Goal: Task Accomplishment & Management: Use online tool/utility

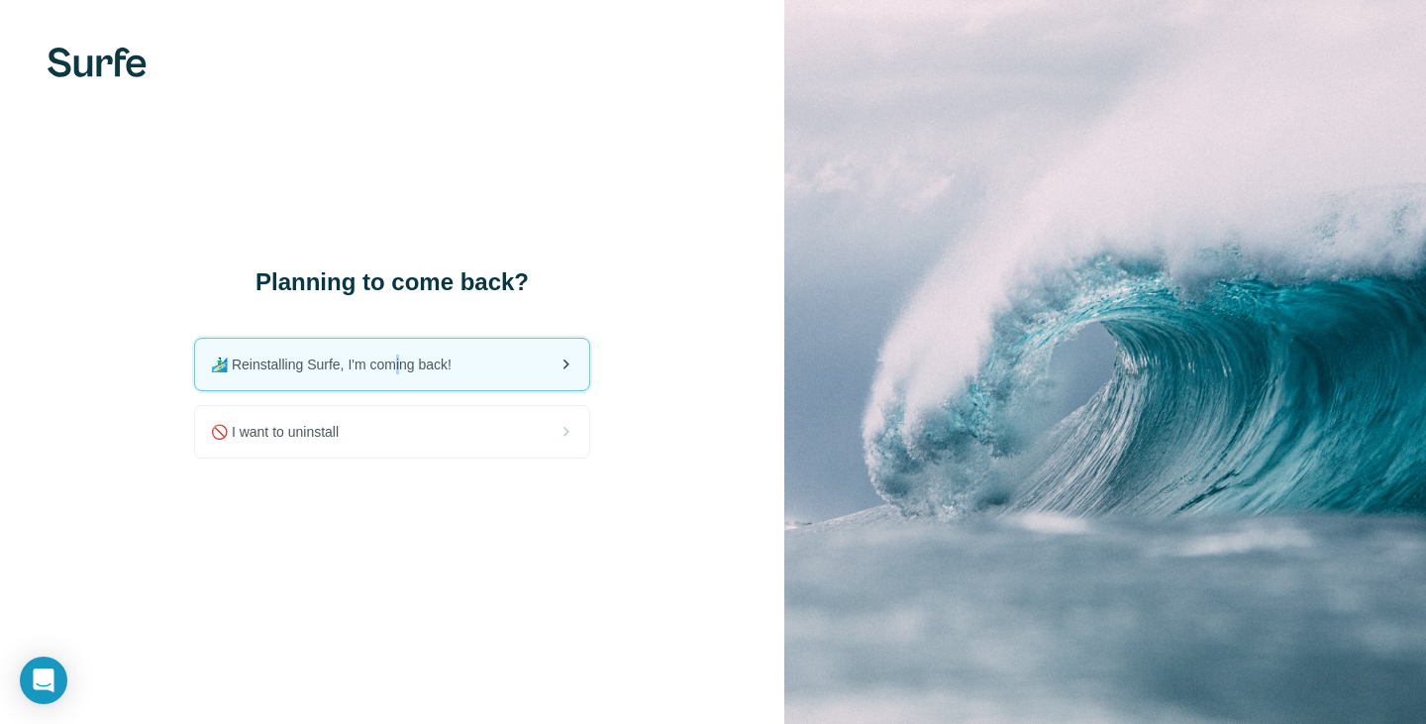
click at [410, 377] on div "🏄🏻‍♂️ Reinstalling Surfe, I'm coming back!" at bounding box center [392, 365] width 394 height 52
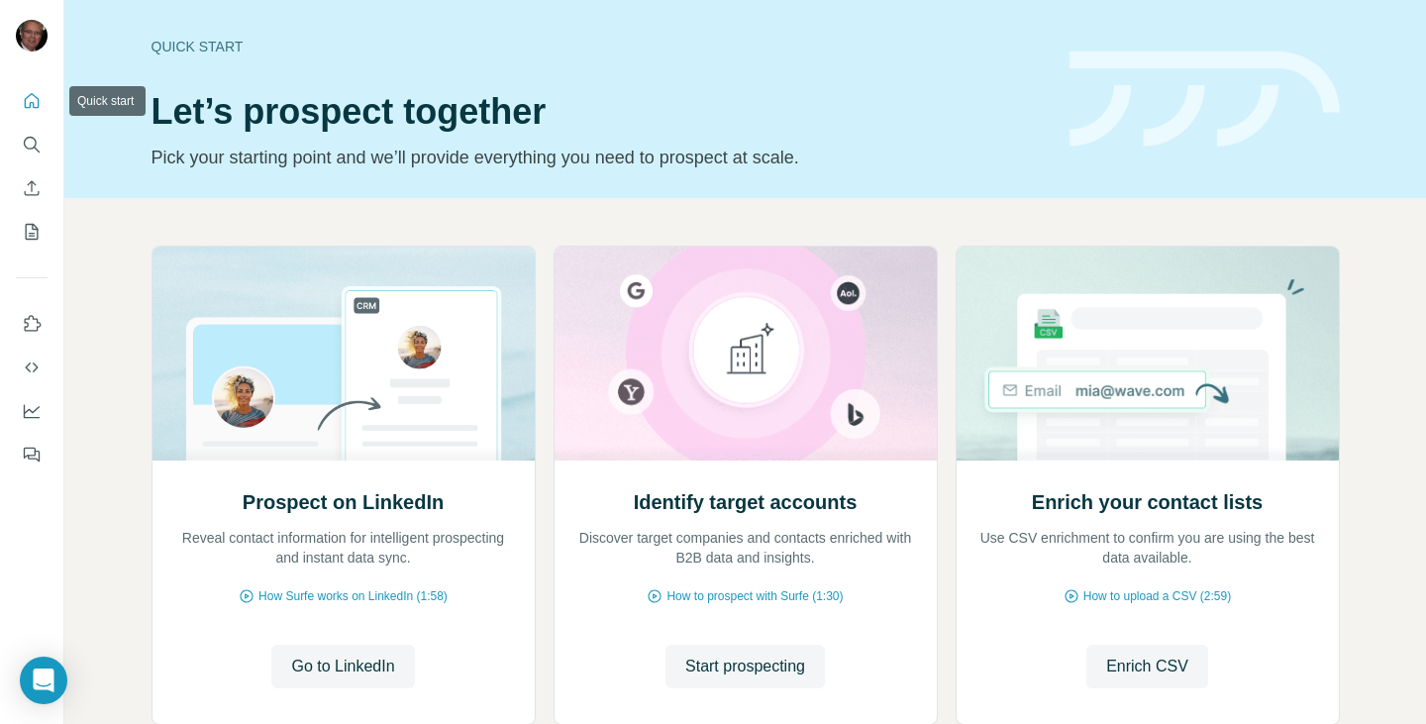
click at [28, 96] on icon "Quick start" at bounding box center [32, 101] width 20 height 20
click at [28, 90] on button "Quick start" at bounding box center [32, 101] width 32 height 36
click at [29, 222] on icon "My lists" at bounding box center [32, 232] width 20 height 20
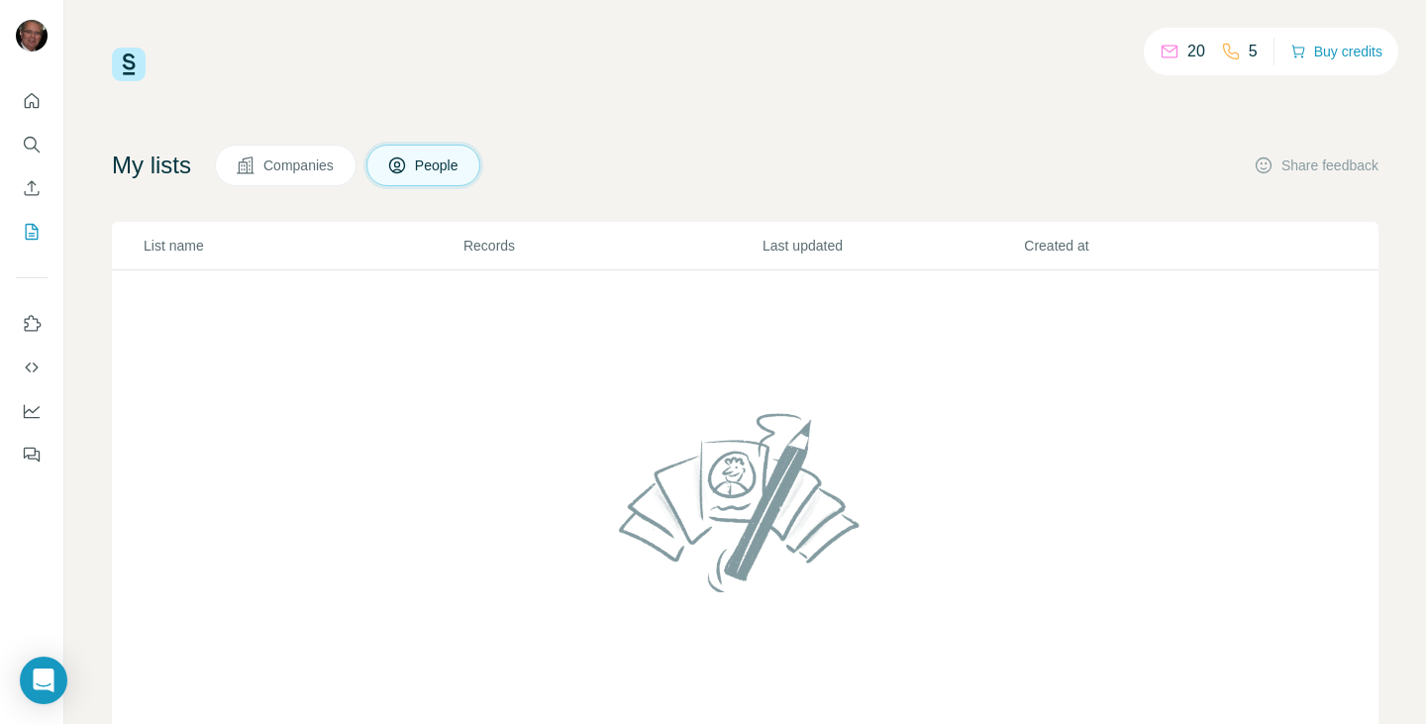
click at [333, 162] on span "Companies" at bounding box center [299, 165] width 72 height 20
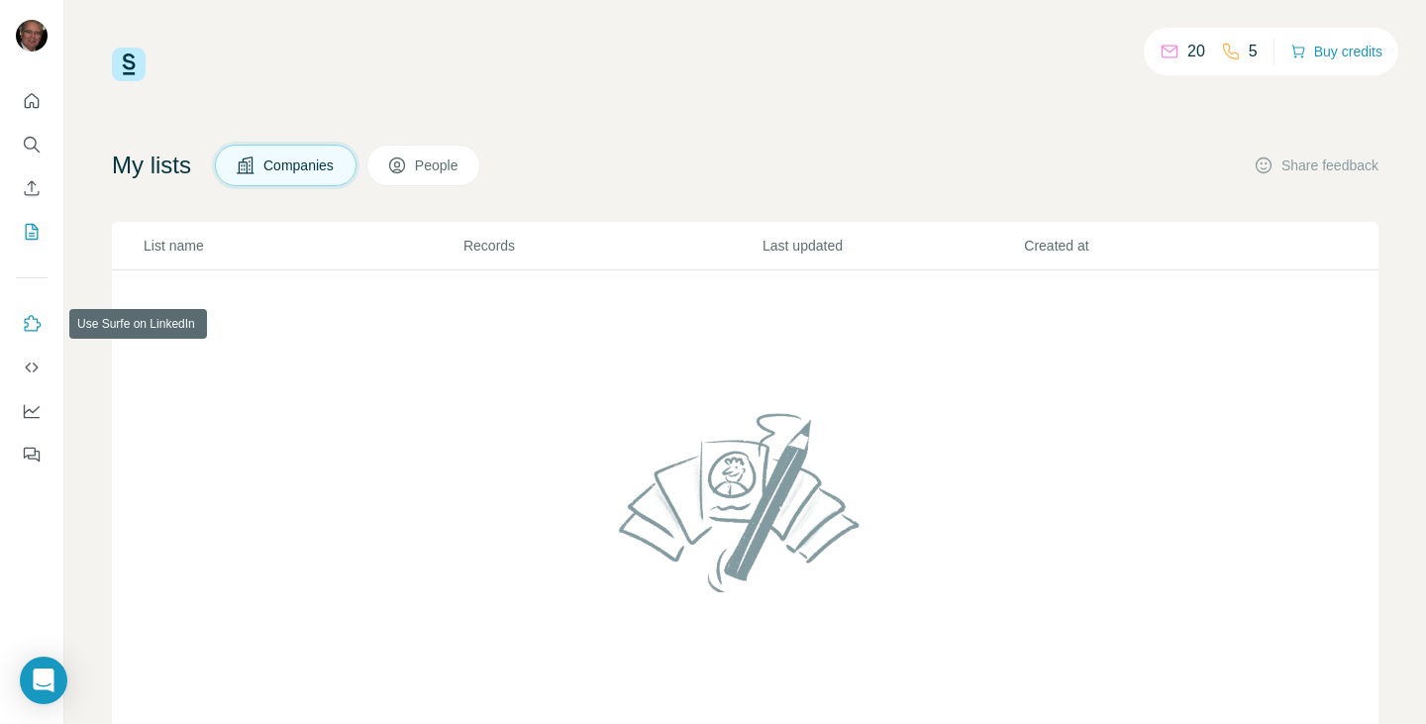
click at [28, 331] on icon "Use Surfe on LinkedIn" at bounding box center [32, 324] width 20 height 20
